Goal: Task Accomplishment & Management: Understand process/instructions

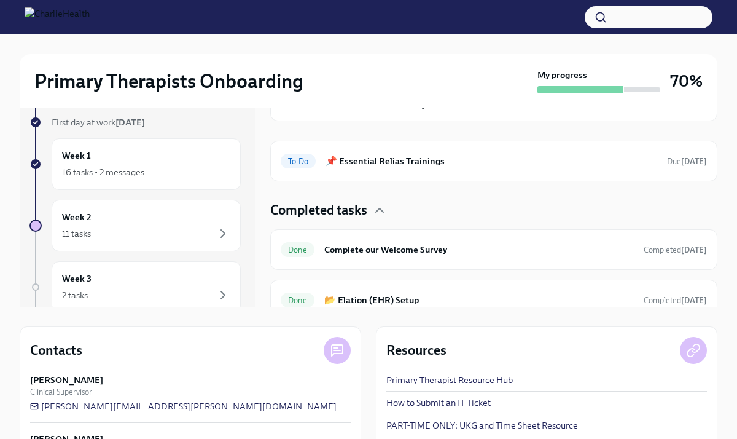
scroll to position [178, 0]
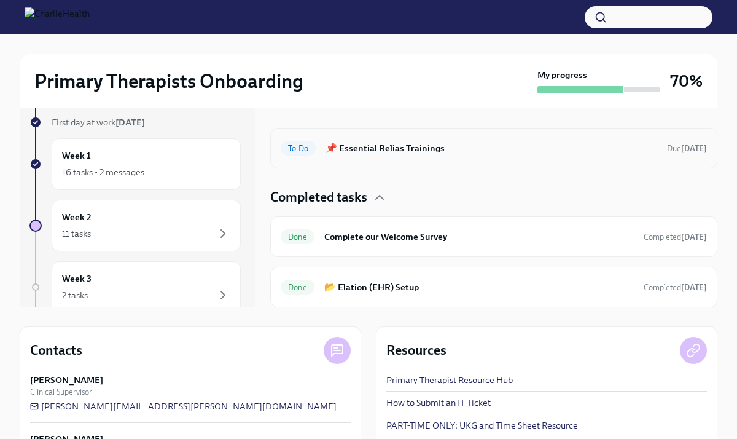
click at [366, 148] on div "To Do 📌 Essential Relias Trainings Due [DATE]" at bounding box center [493, 148] width 447 height 41
click at [362, 141] on h6 "📌 Essential Relias Trainings" at bounding box center [492, 148] width 332 height 14
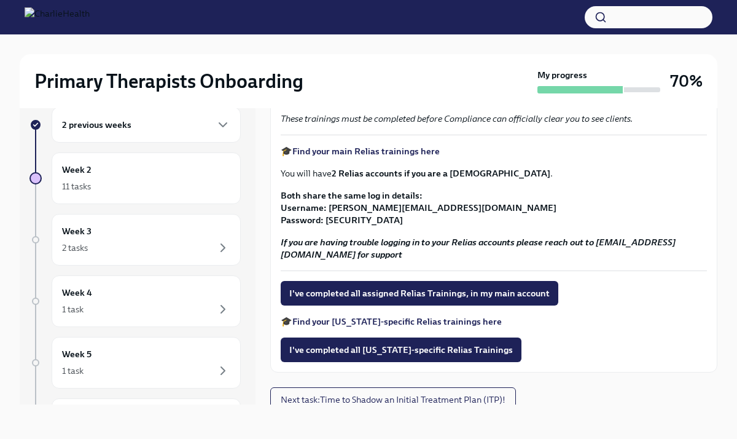
scroll to position [225, 0]
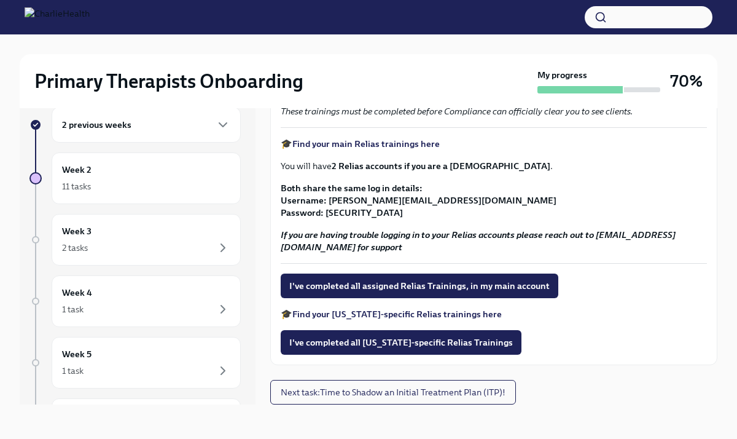
click at [403, 314] on strong "Find your [US_STATE]-specific Relias trainings here" at bounding box center [396, 313] width 209 height 11
click at [349, 284] on span "I've completed all assigned Relias Trainings, in my main account" at bounding box center [419, 285] width 260 height 12
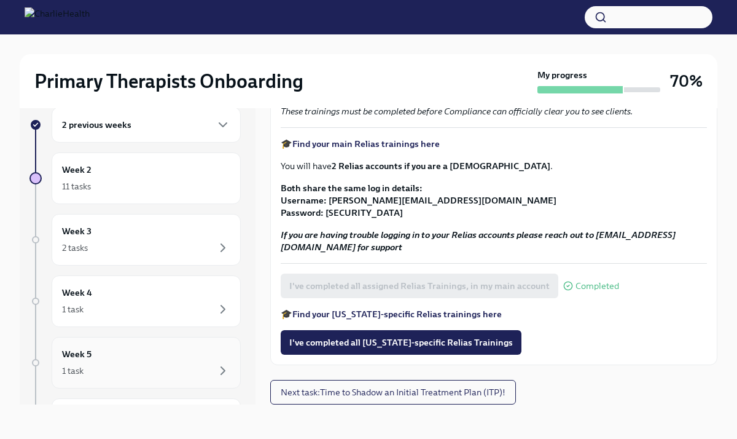
click at [179, 353] on div "Week 5 1 task" at bounding box center [146, 362] width 168 height 31
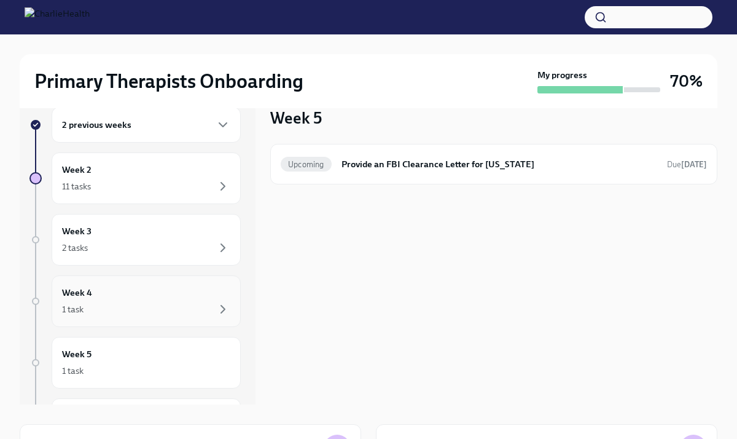
click at [178, 326] on div "Week 4 1 task" at bounding box center [146, 301] width 189 height 52
click at [178, 315] on div "1 task" at bounding box center [146, 309] width 168 height 15
click at [181, 241] on div "2 tasks" at bounding box center [146, 247] width 168 height 15
click at [168, 197] on div "Week 2 11 tasks" at bounding box center [146, 178] width 189 height 52
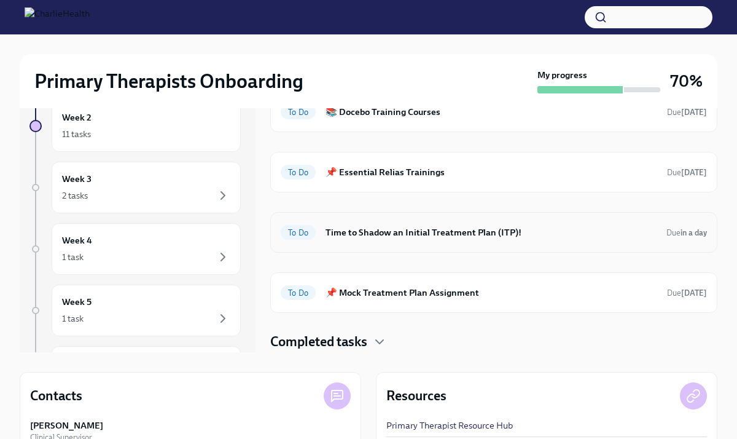
click at [364, 230] on h6 "Time to Shadow an Initial Treatment Plan (ITP)!" at bounding box center [491, 232] width 331 height 14
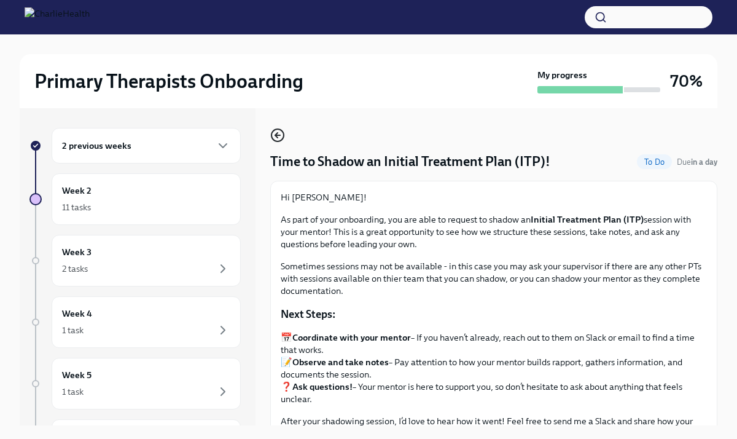
click at [283, 132] on circle "button" at bounding box center [278, 135] width 12 height 12
